Goal: Navigation & Orientation: Go to known website

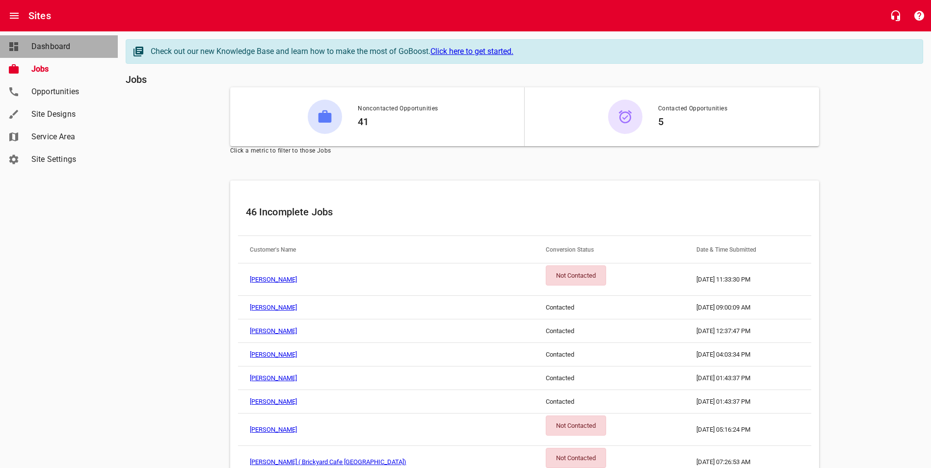
click at [29, 45] on div "Dashboard" at bounding box center [68, 47] width 82 height 12
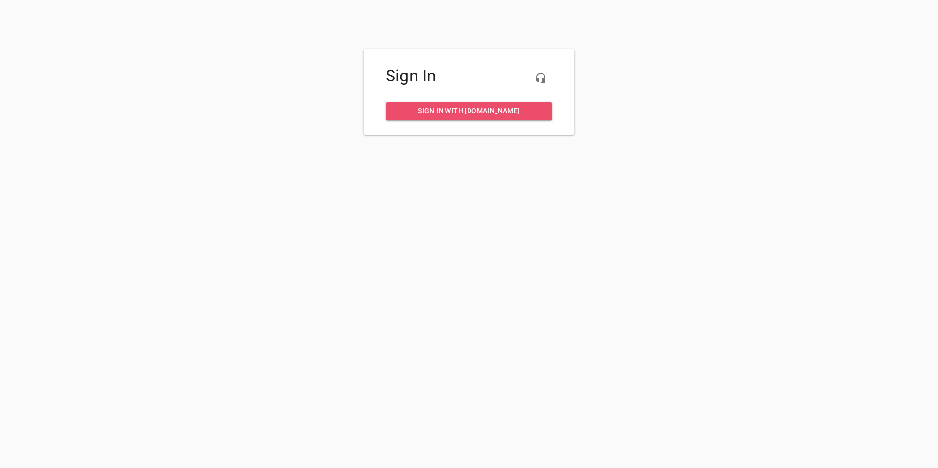
click at [460, 107] on span "Sign in with [DOMAIN_NAME]" at bounding box center [469, 111] width 151 height 12
